Goal: Task Accomplishment & Management: Manage account settings

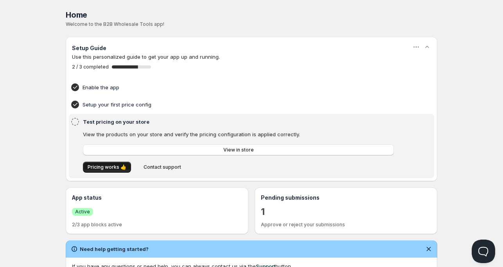
click at [106, 170] on span "Pricing works 👍" at bounding box center [107, 167] width 39 height 6
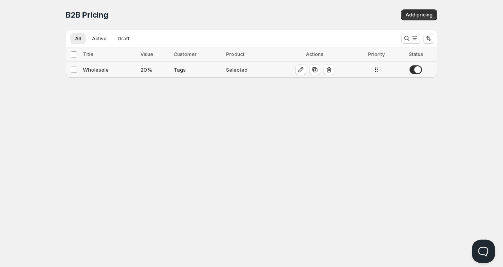
click at [104, 68] on div "Wholesale" at bounding box center [109, 70] width 53 height 8
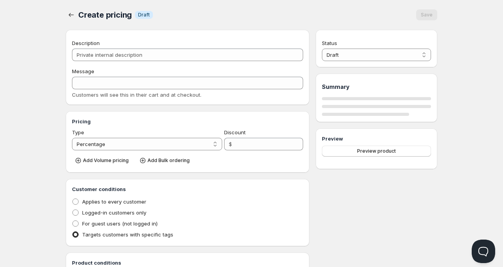
type input "Wholesale"
type input "WHOLESALE"
type input "20"
radio input "true"
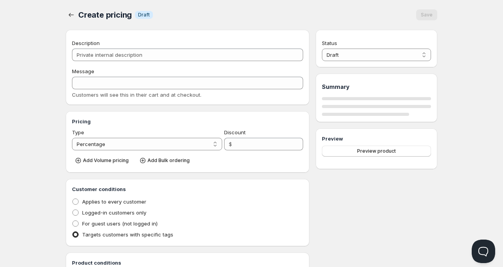
checkbox input "true"
select select "1"
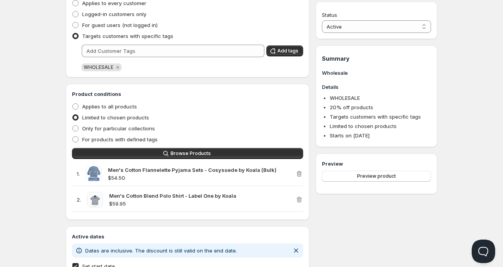
scroll to position [235, 0]
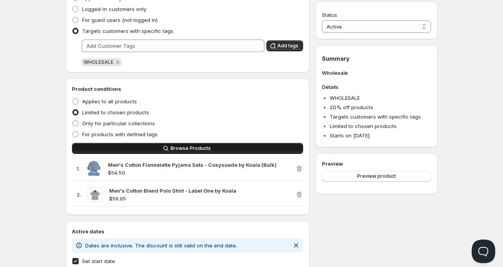
click at [195, 148] on span "Browse Products" at bounding box center [190, 148] width 40 height 6
click at [165, 145] on icon "button" at bounding box center [166, 148] width 8 height 8
